Goal: Navigation & Orientation: Find specific page/section

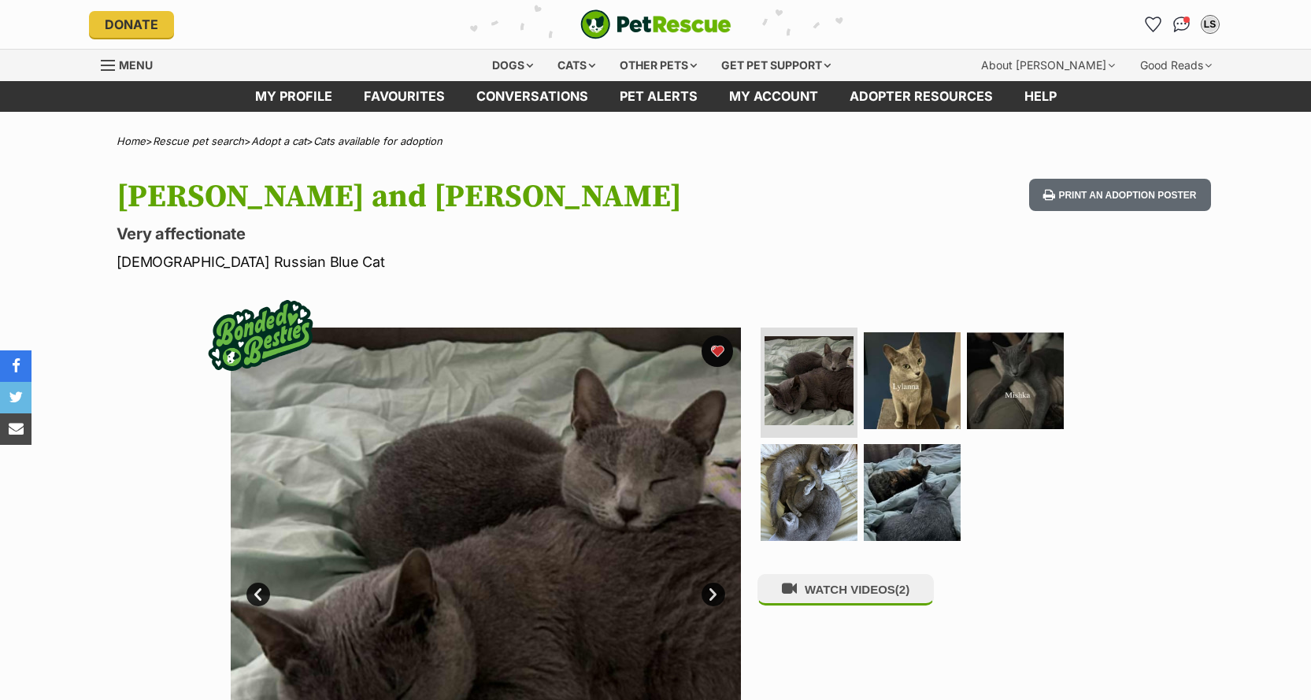
click at [642, 514] on img at bounding box center [486, 582] width 510 height 510
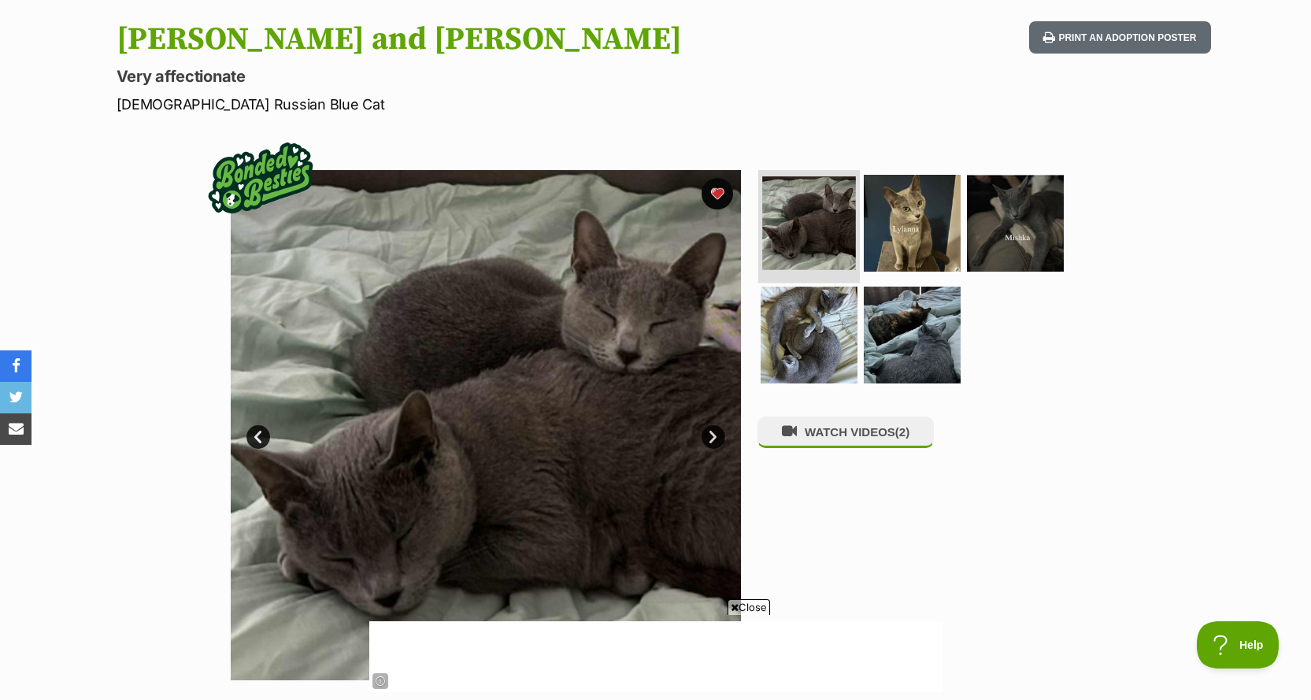
click at [831, 229] on img at bounding box center [809, 223] width 94 height 94
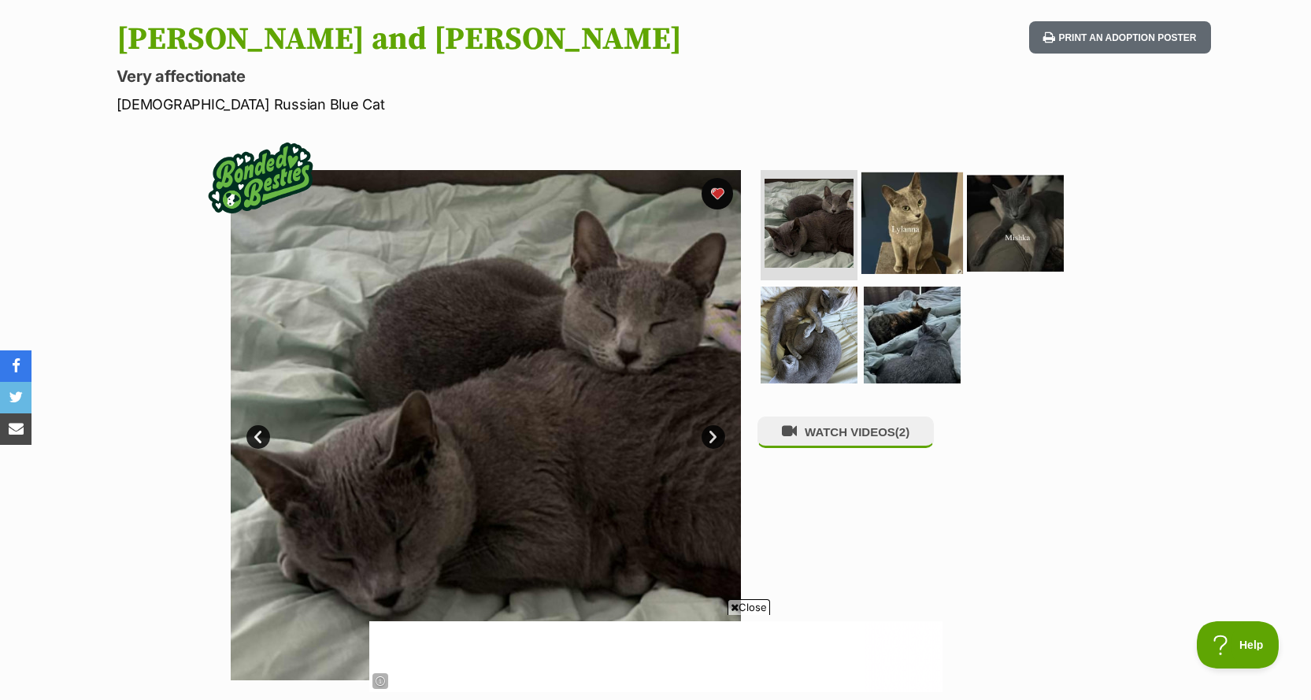
click at [911, 222] on img at bounding box center [912, 223] width 102 height 102
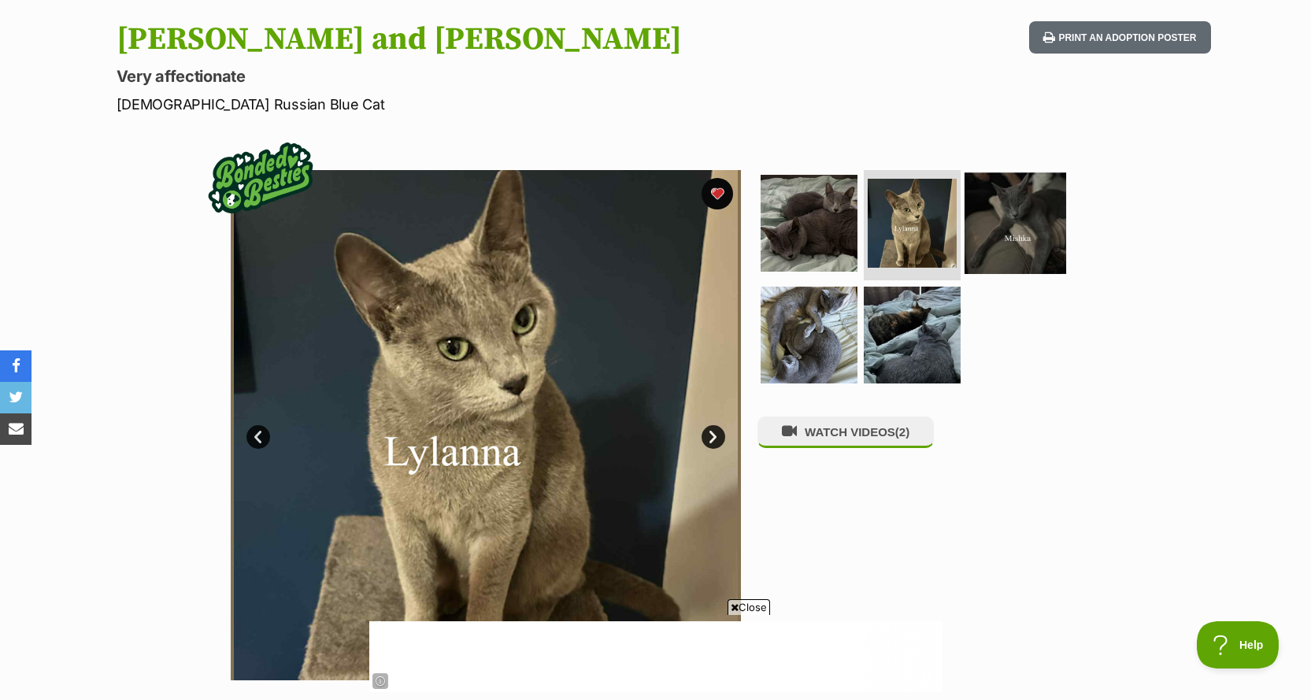
click at [1019, 207] on img at bounding box center [1015, 223] width 102 height 102
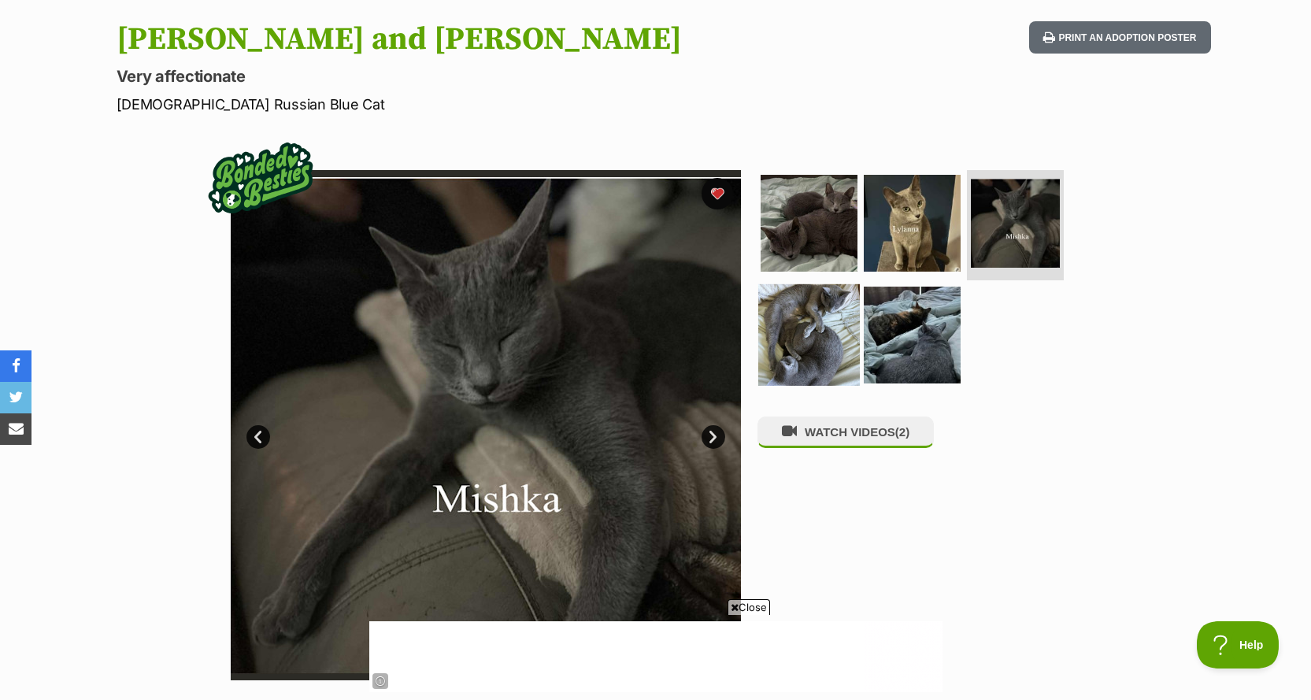
click at [809, 335] on img at bounding box center [809, 334] width 102 height 102
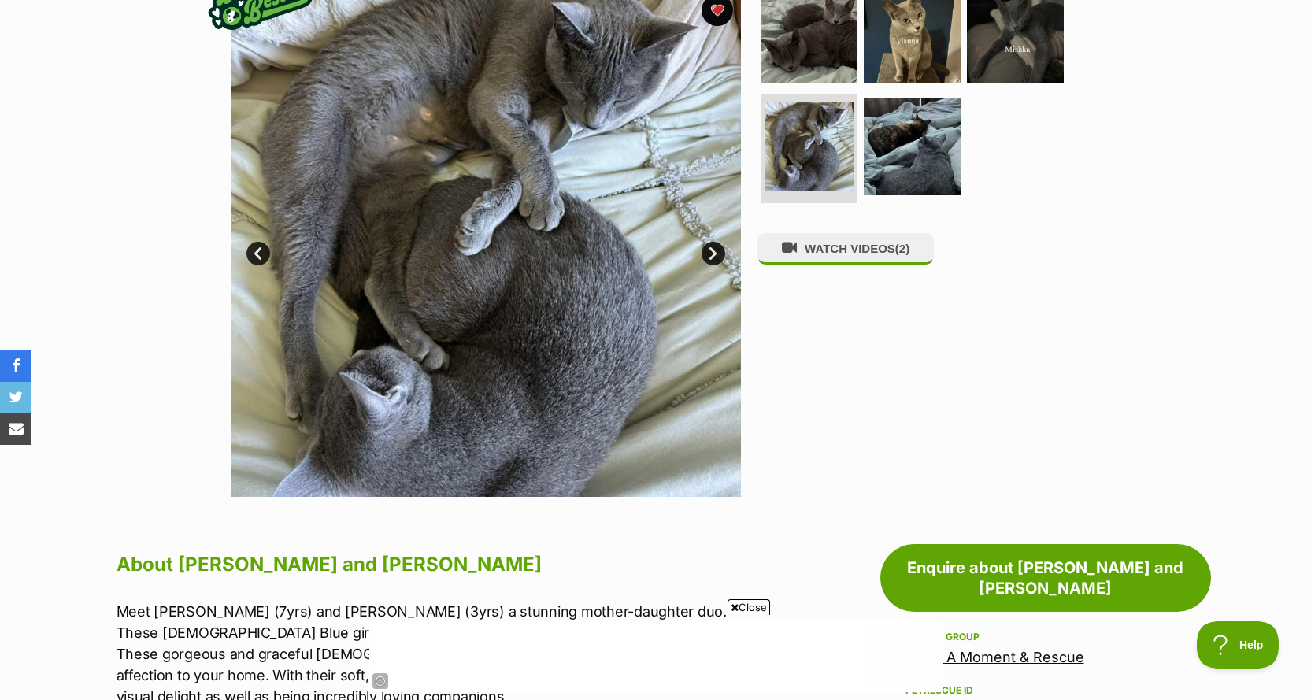
scroll to position [315, 0]
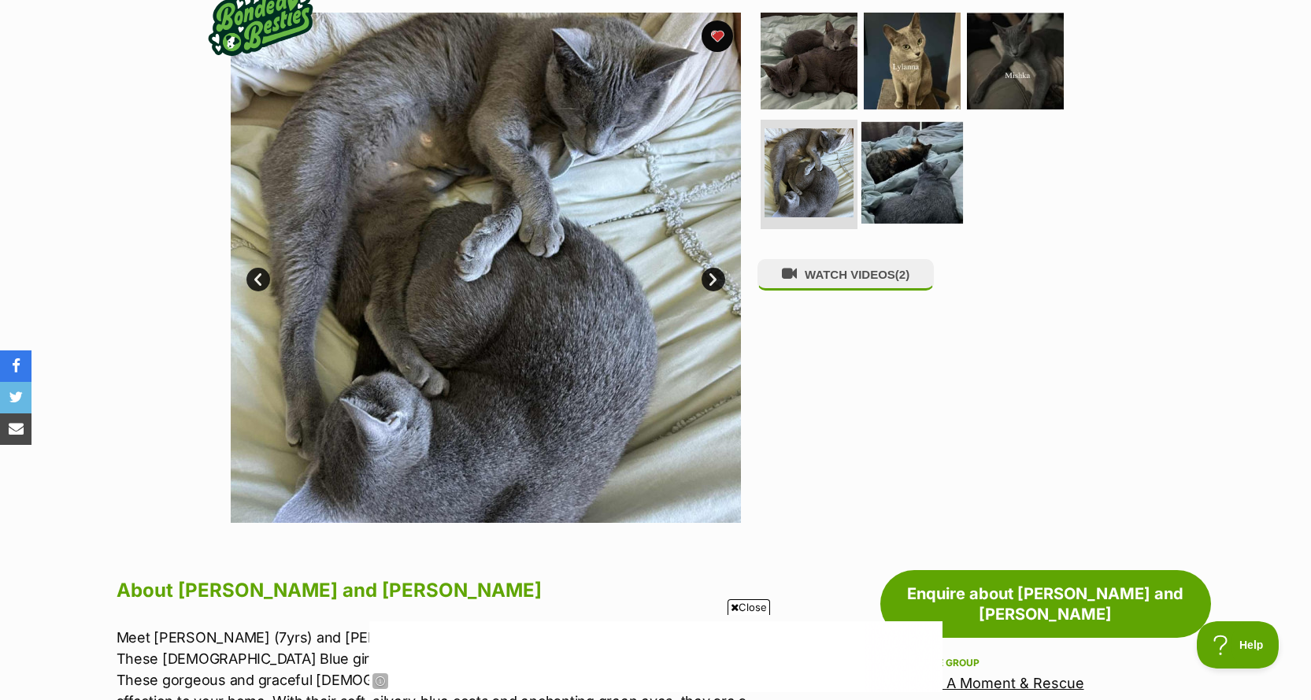
click at [933, 184] on img at bounding box center [912, 172] width 102 height 102
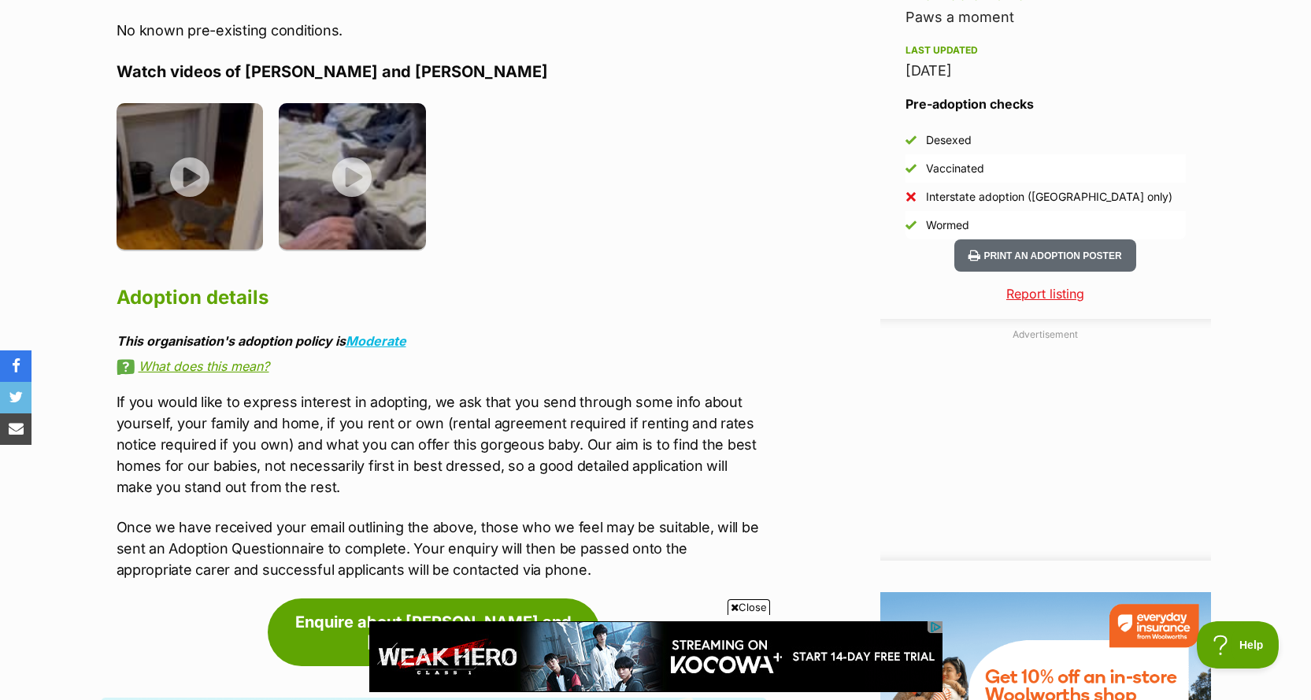
scroll to position [0, 0]
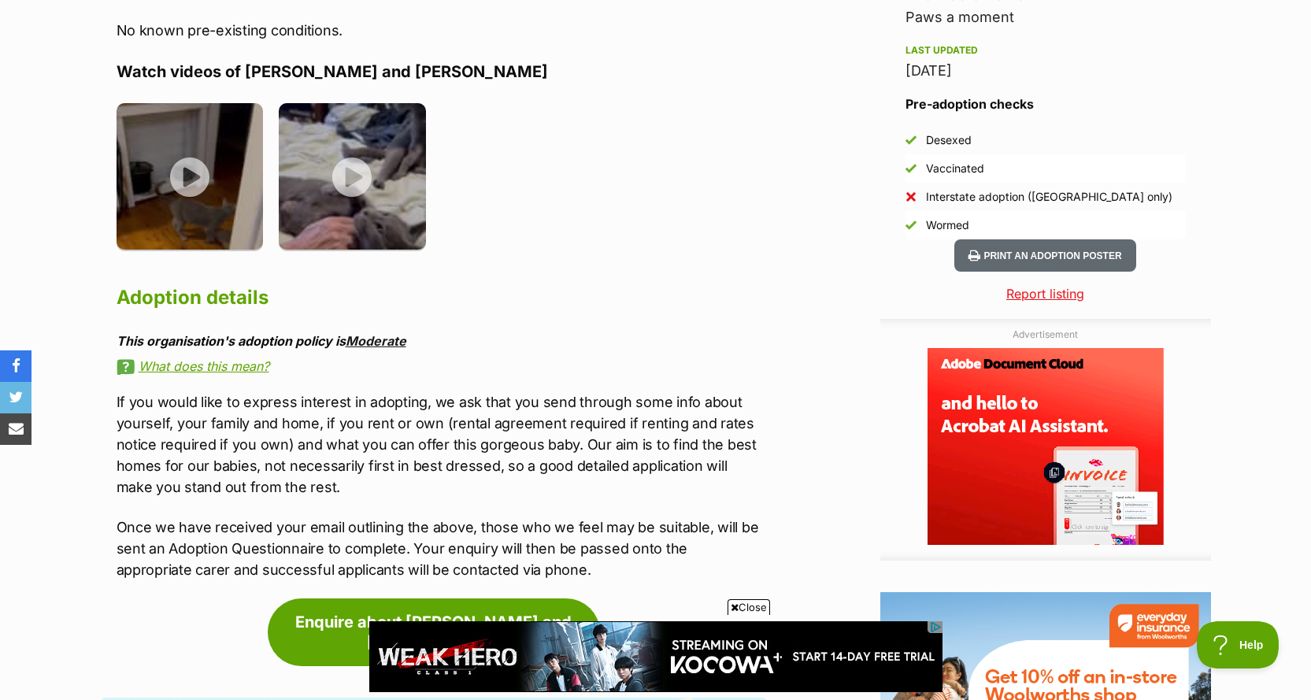
click at [396, 333] on link "Moderate" at bounding box center [376, 341] width 61 height 16
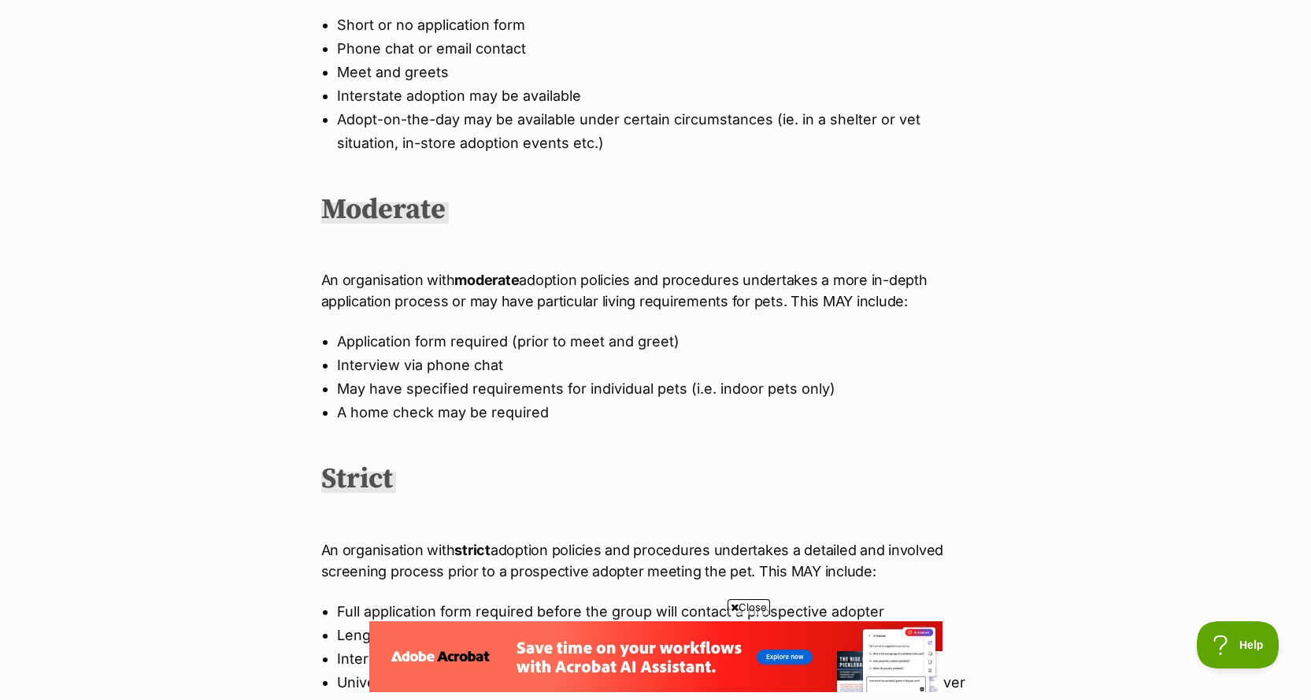
scroll to position [866, 0]
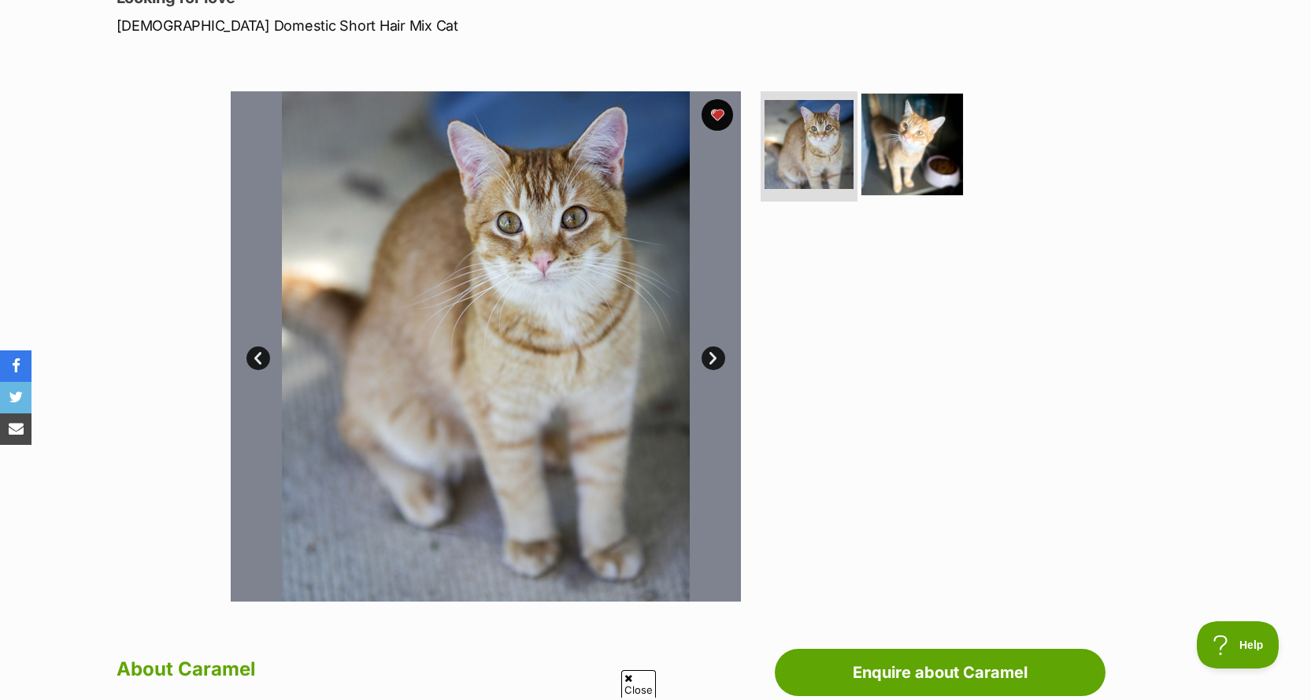
click at [895, 146] on img at bounding box center [912, 145] width 102 height 102
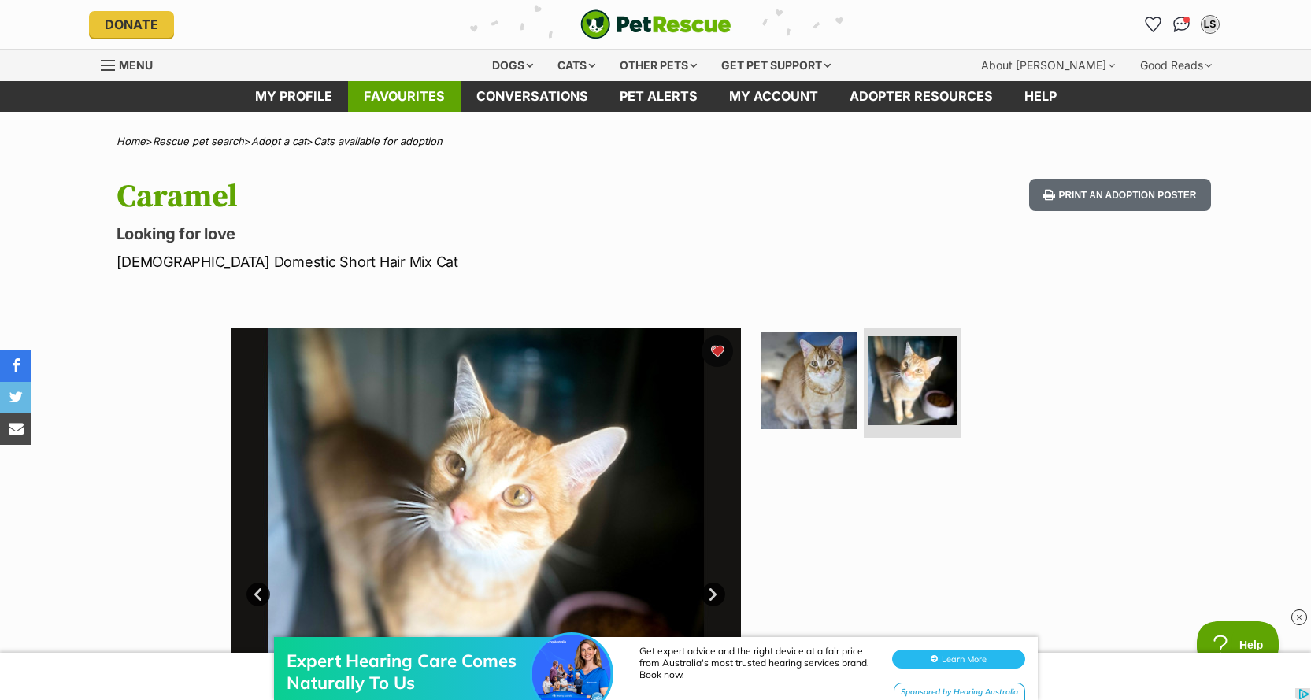
click at [423, 98] on link "Favourites" at bounding box center [404, 96] width 113 height 31
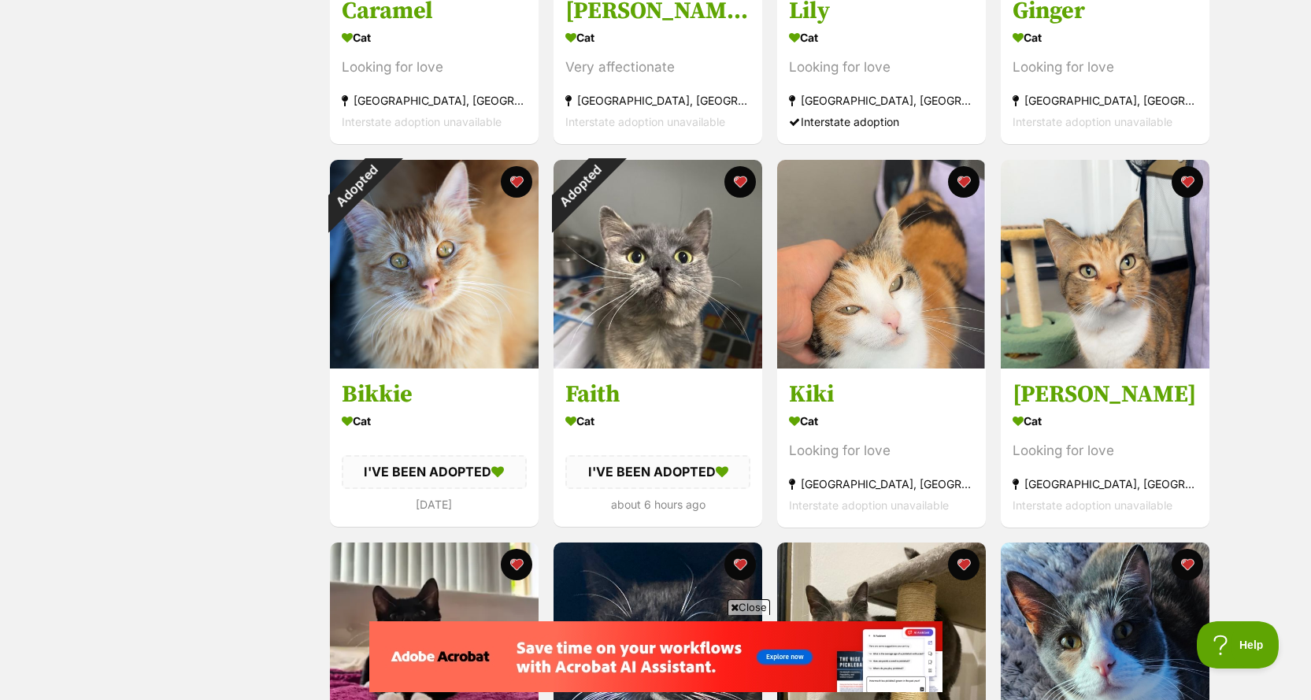
scroll to position [551, 0]
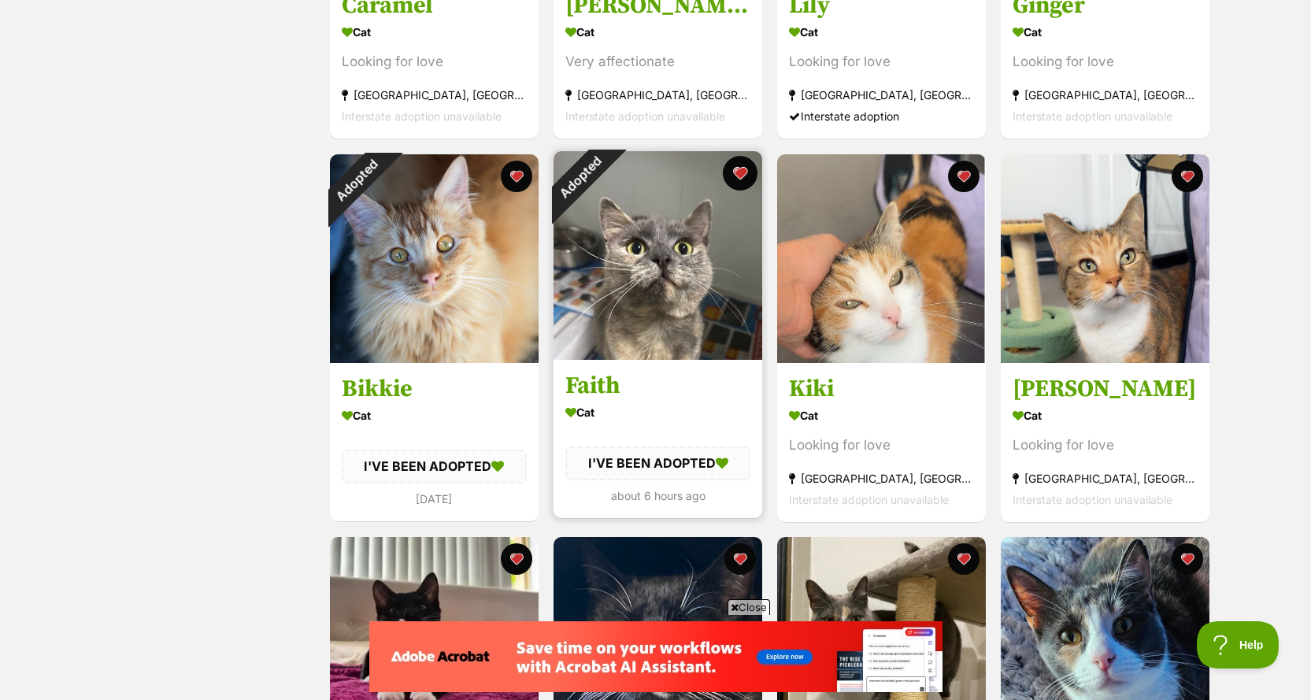
click at [737, 176] on button "favourite" at bounding box center [740, 173] width 35 height 35
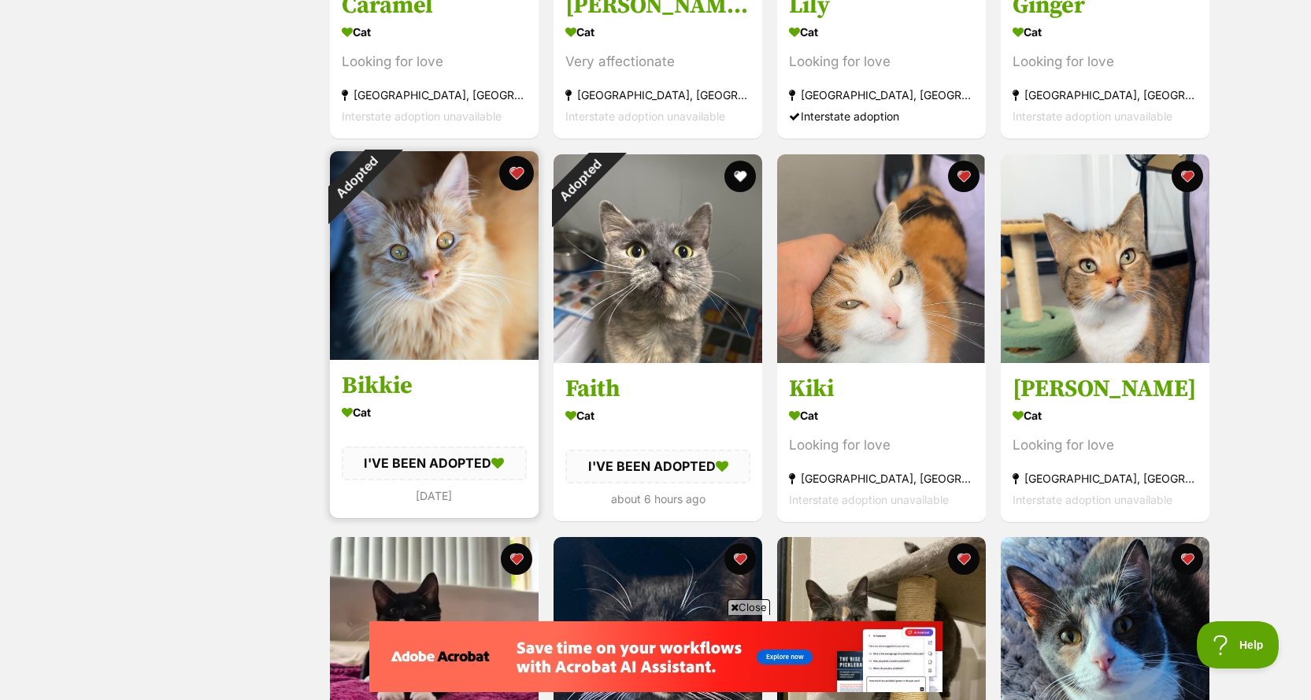
click at [520, 173] on button "favourite" at bounding box center [516, 173] width 35 height 35
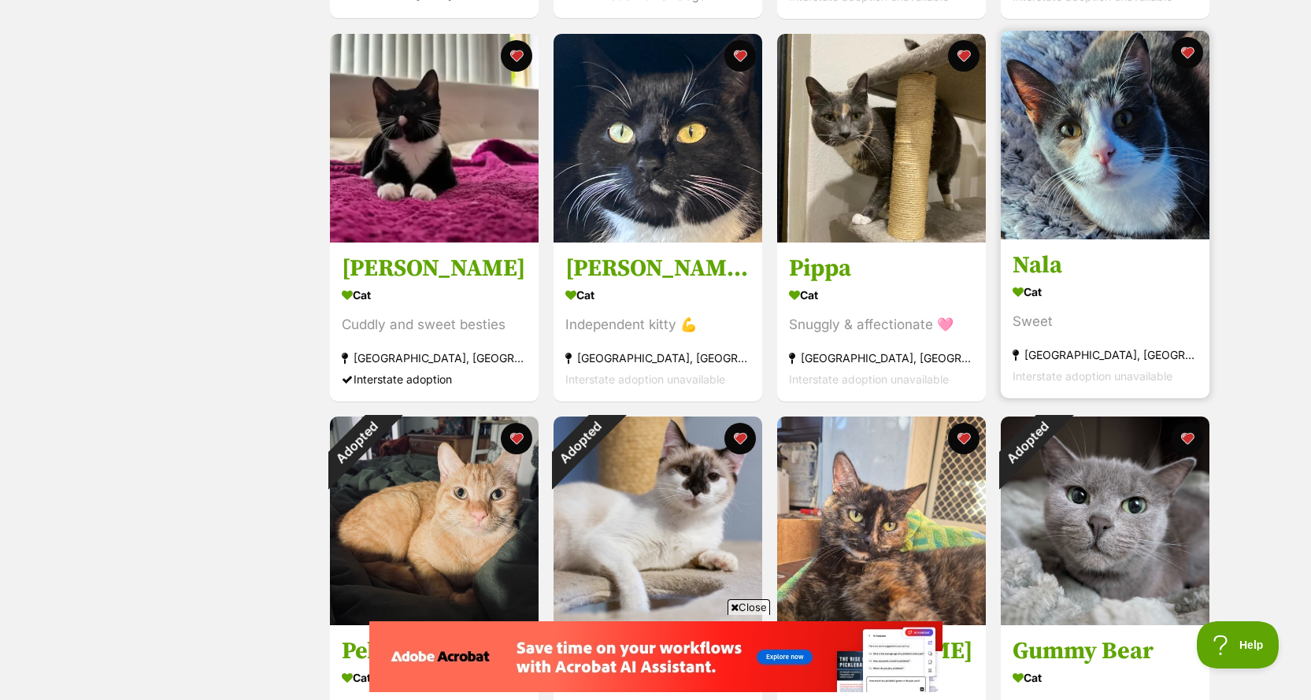
scroll to position [1181, 0]
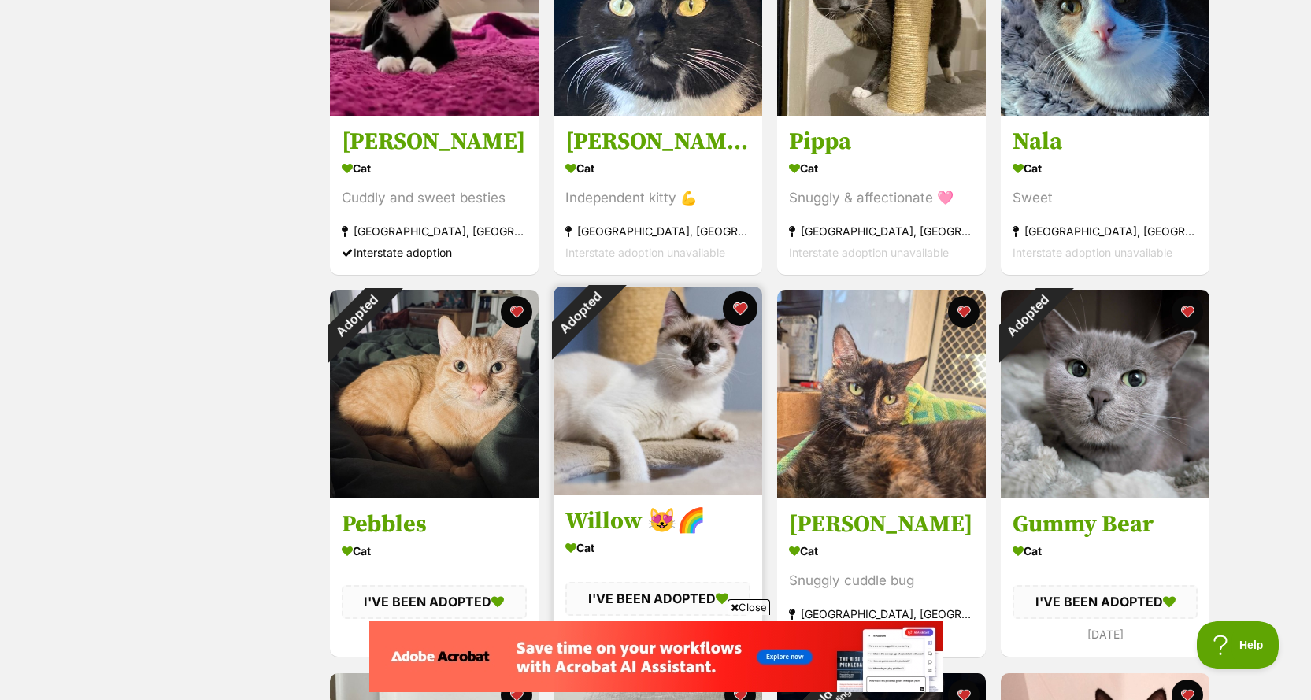
click at [738, 309] on button "favourite" at bounding box center [740, 308] width 35 height 35
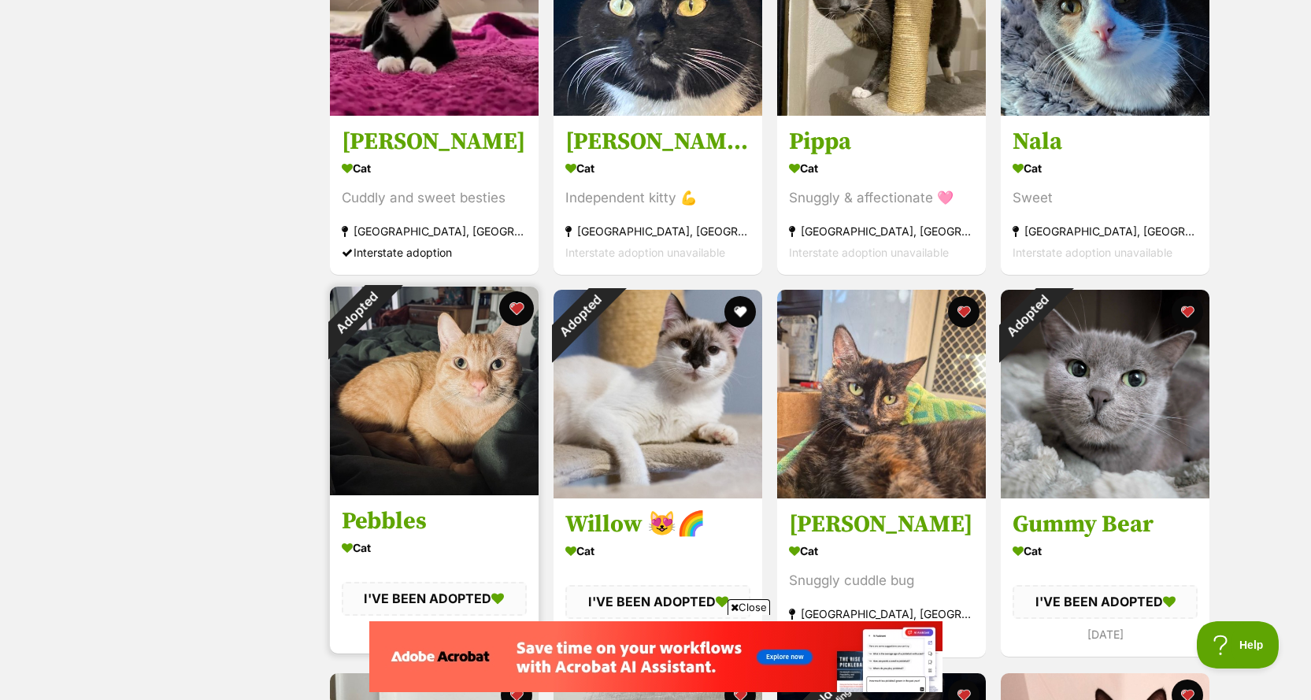
click at [514, 311] on button "favourite" at bounding box center [516, 308] width 35 height 35
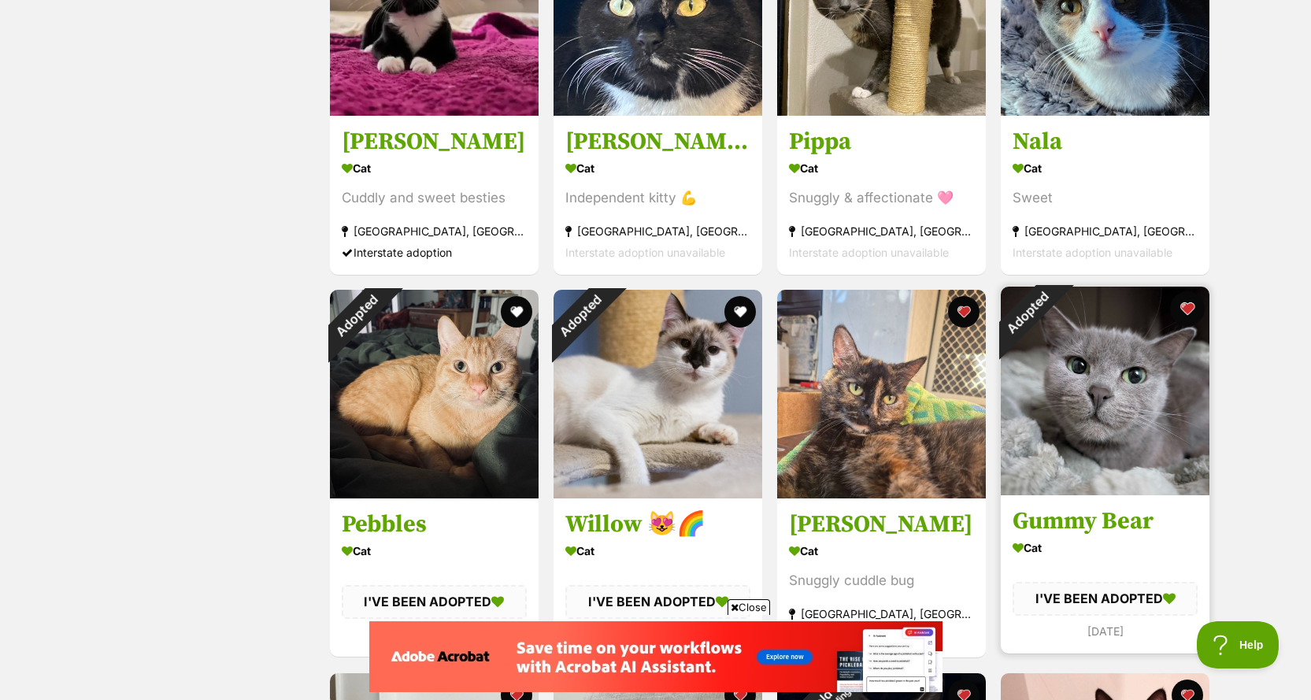
click at [1187, 311] on button "favourite" at bounding box center [1187, 308] width 35 height 35
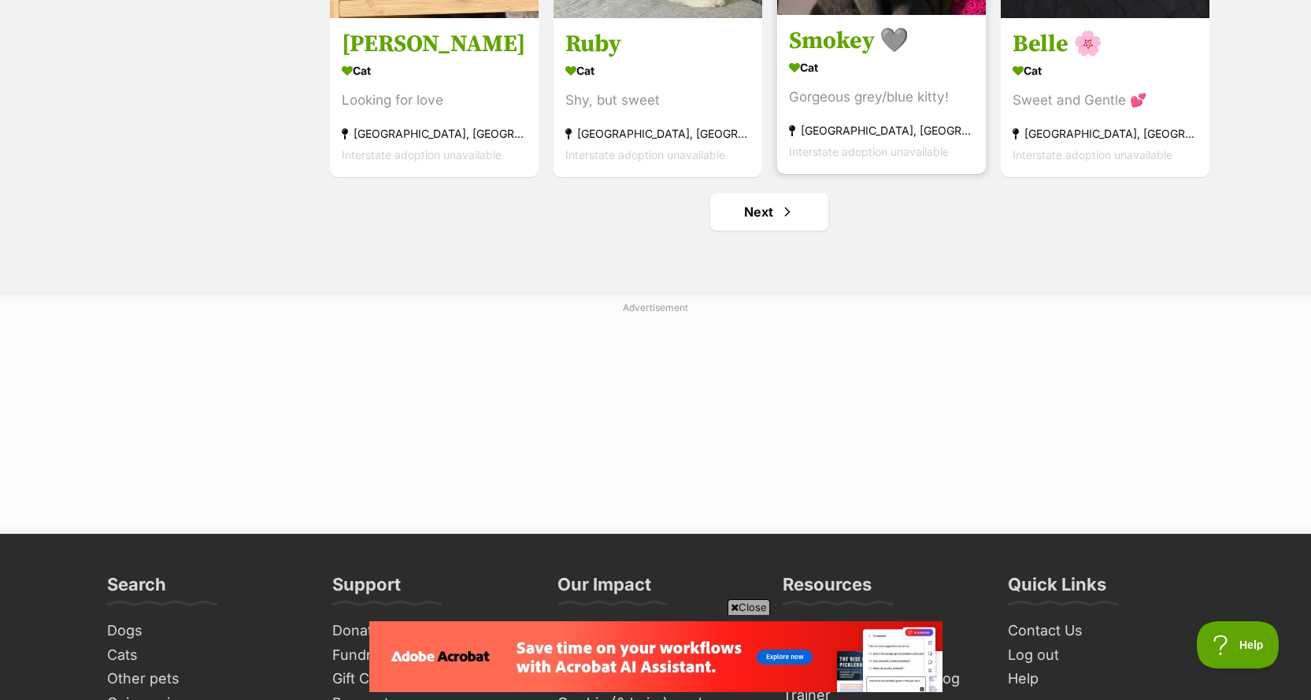
scroll to position [2047, 0]
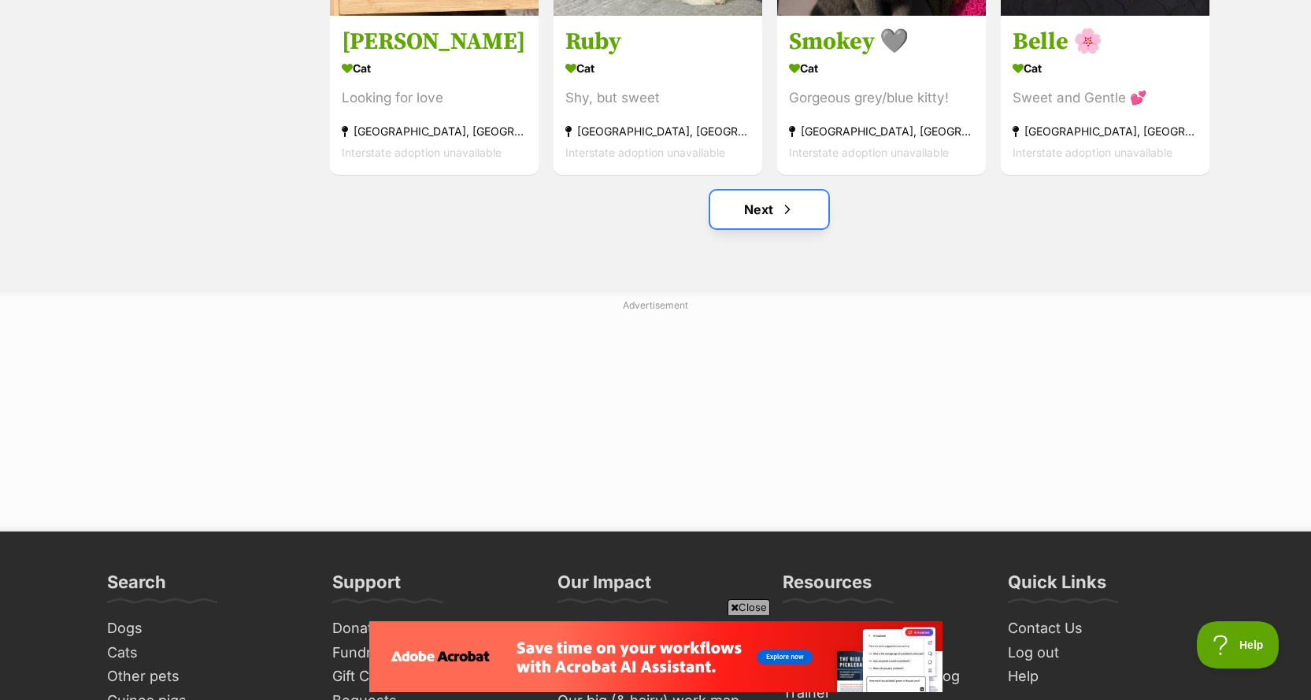
click at [790, 219] on span "Next page" at bounding box center [787, 209] width 16 height 19
